Goal: Find specific page/section: Find specific page/section

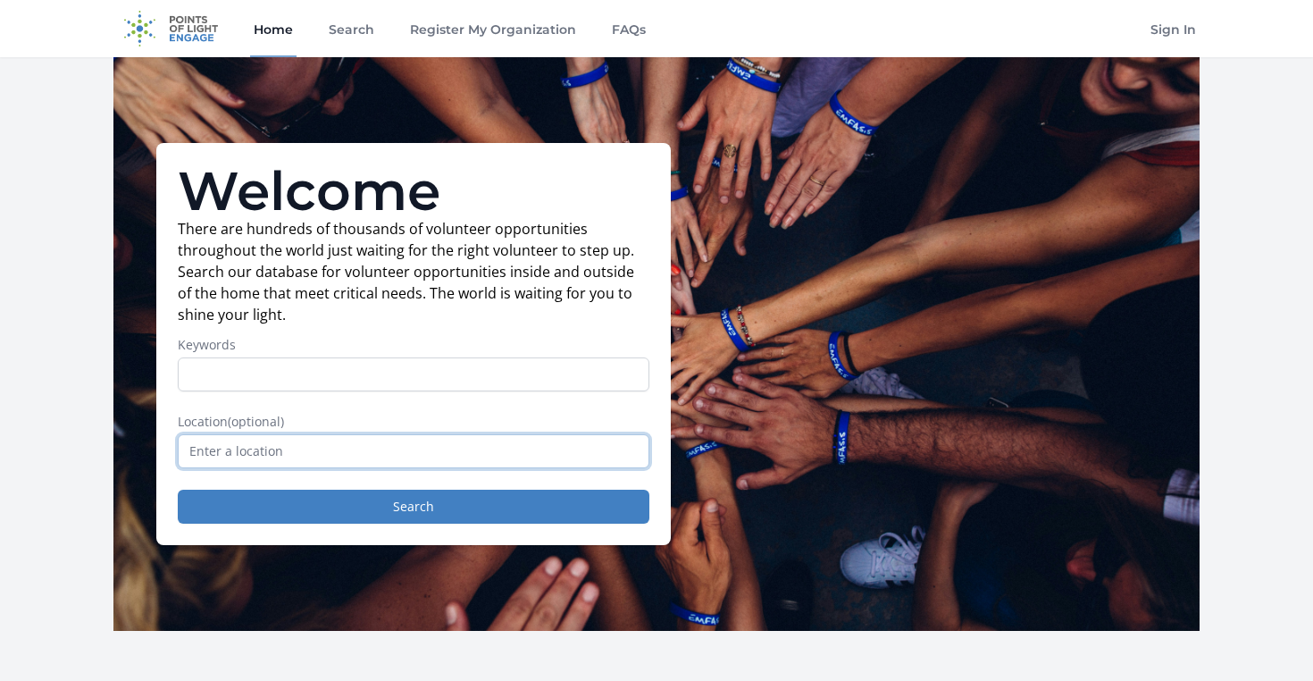
click at [417, 455] on input "text" at bounding box center [414, 451] width 472 height 34
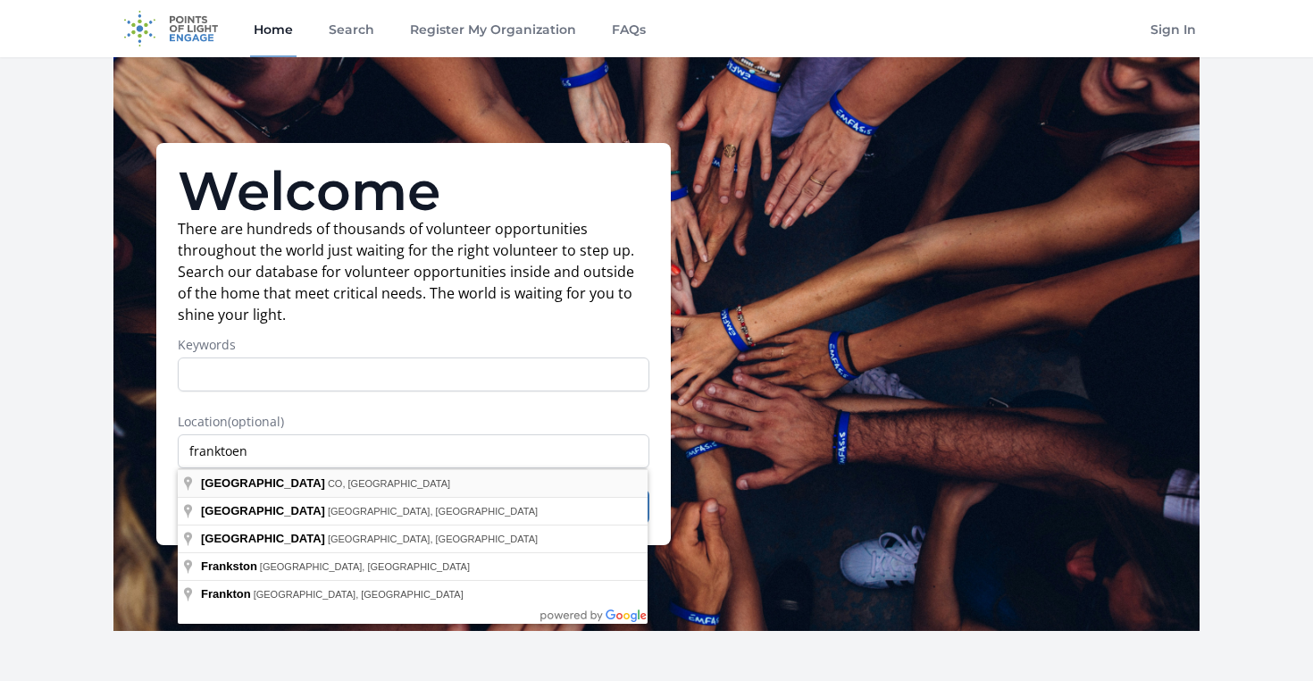
type input "[GEOGRAPHIC_DATA], [GEOGRAPHIC_DATA], [GEOGRAPHIC_DATA]"
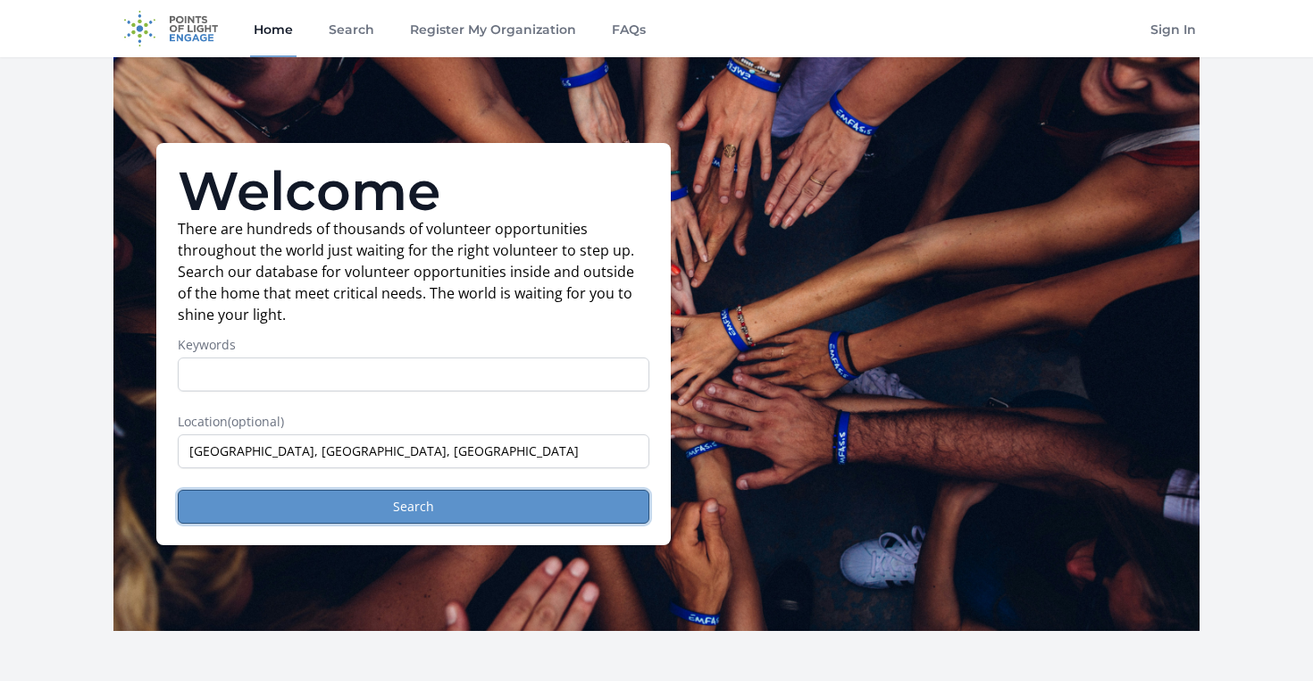
click at [414, 510] on button "Search" at bounding box center [414, 506] width 472 height 34
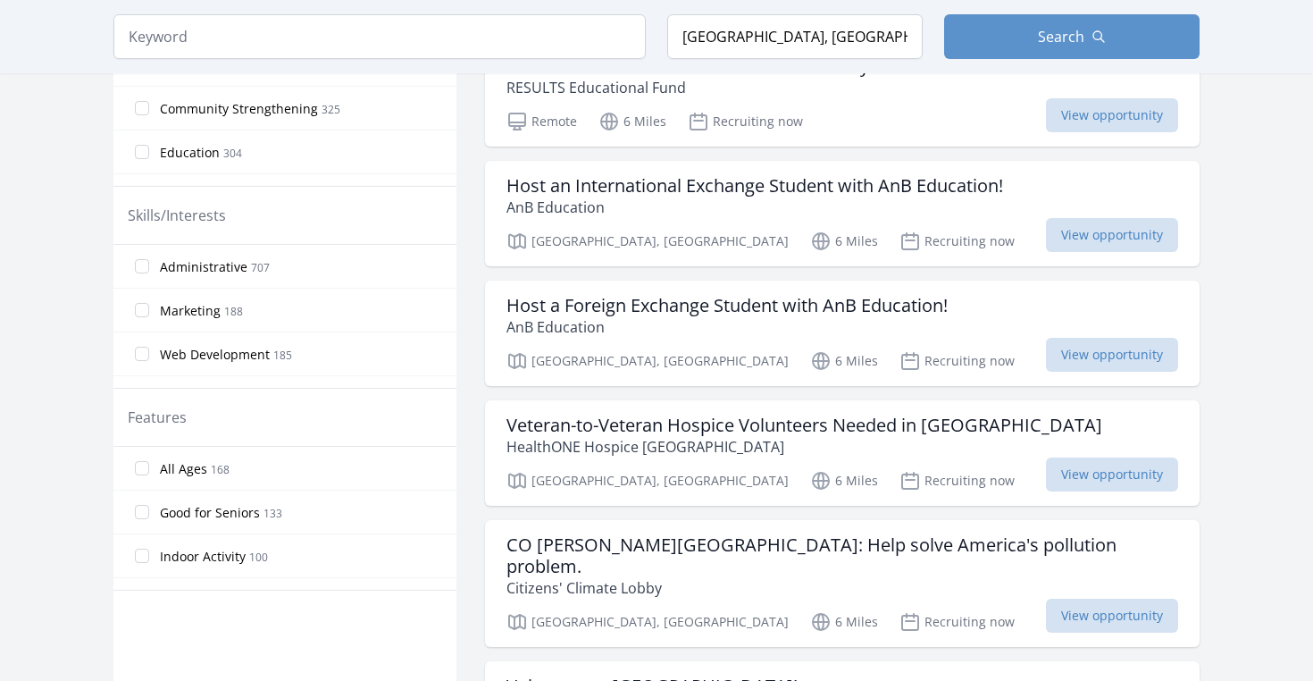
scroll to position [758, 0]
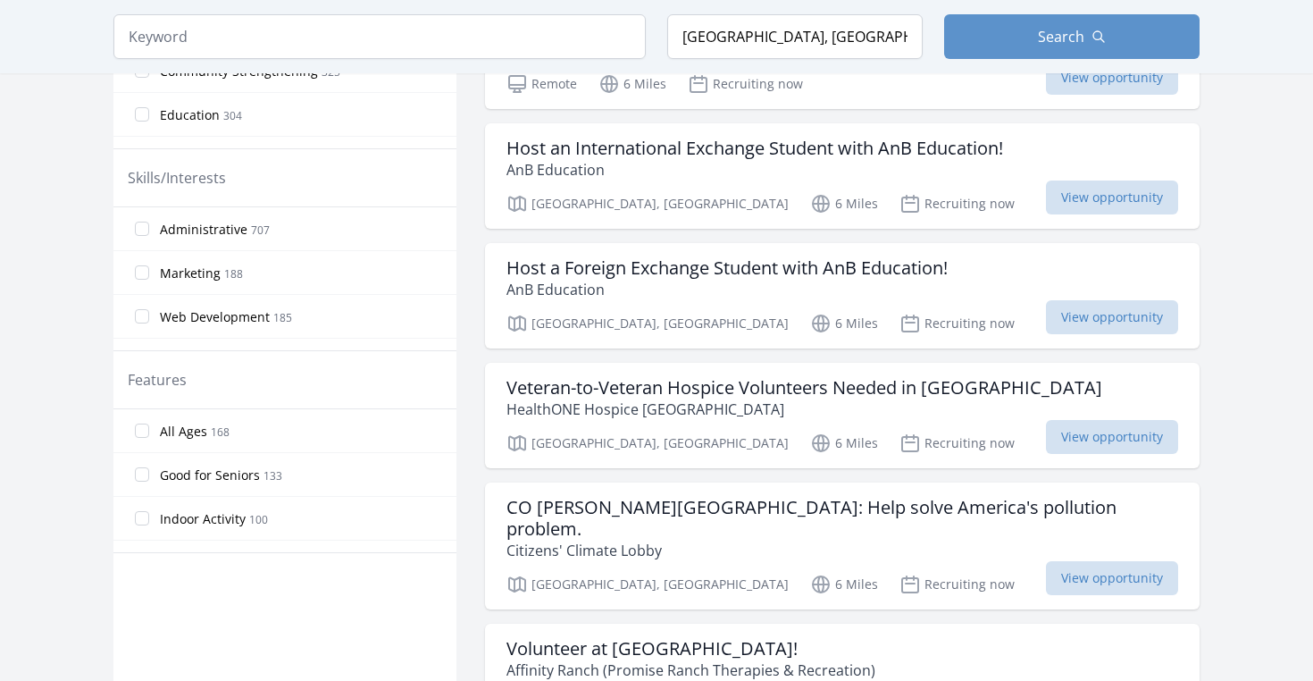
click at [188, 425] on span "All Ages" at bounding box center [183, 431] width 47 height 18
click at [149, 425] on input "All Ages 168" at bounding box center [142, 430] width 14 height 14
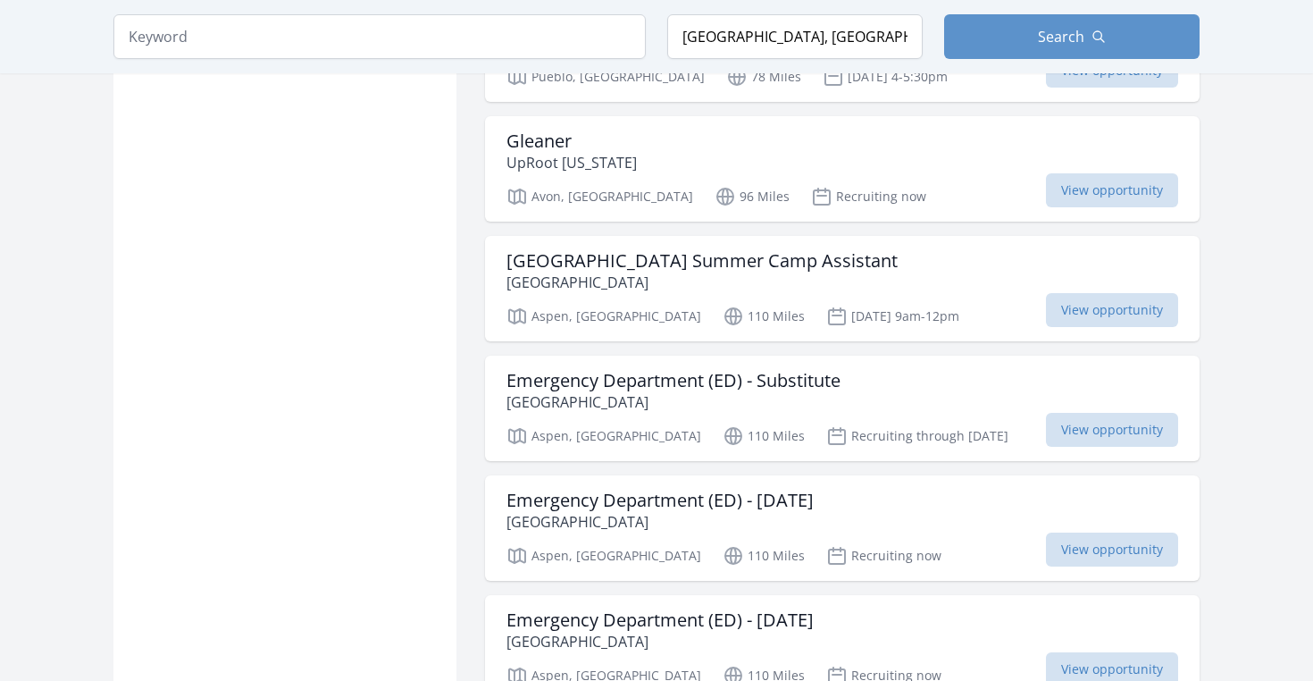
scroll to position [1554, 0]
